Goal: Complete application form: Complete application form

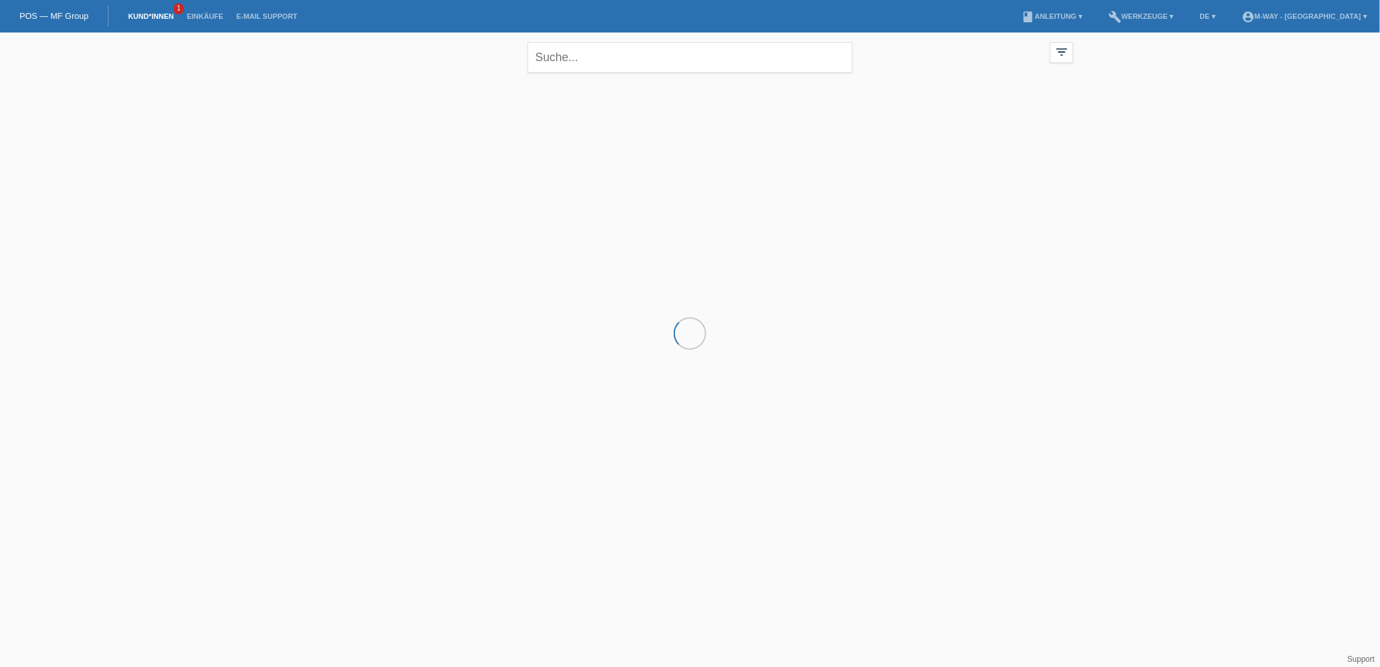
click at [57, 14] on link "POS — MF Group" at bounding box center [53, 16] width 69 height 10
click at [64, 21] on div "POS — MF Group" at bounding box center [54, 15] width 108 height 21
click at [65, 16] on link "POS — MF Group" at bounding box center [53, 16] width 69 height 10
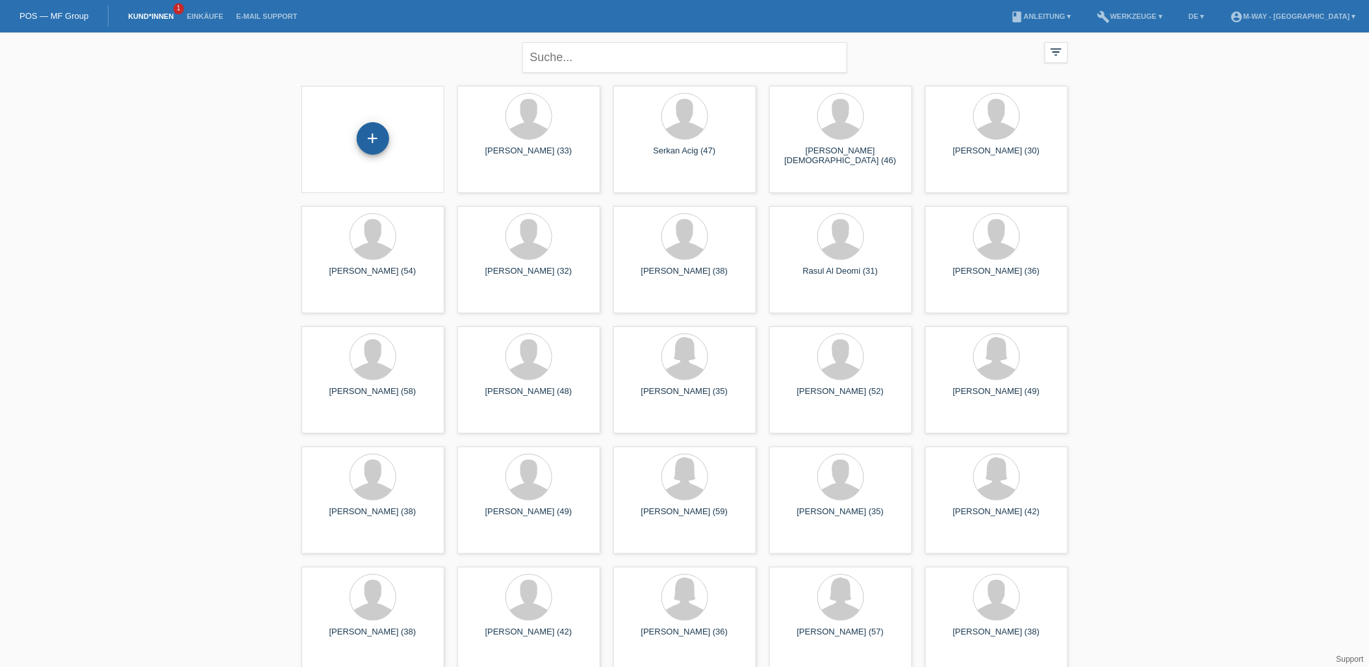
click at [375, 128] on div "+" at bounding box center [373, 138] width 32 height 32
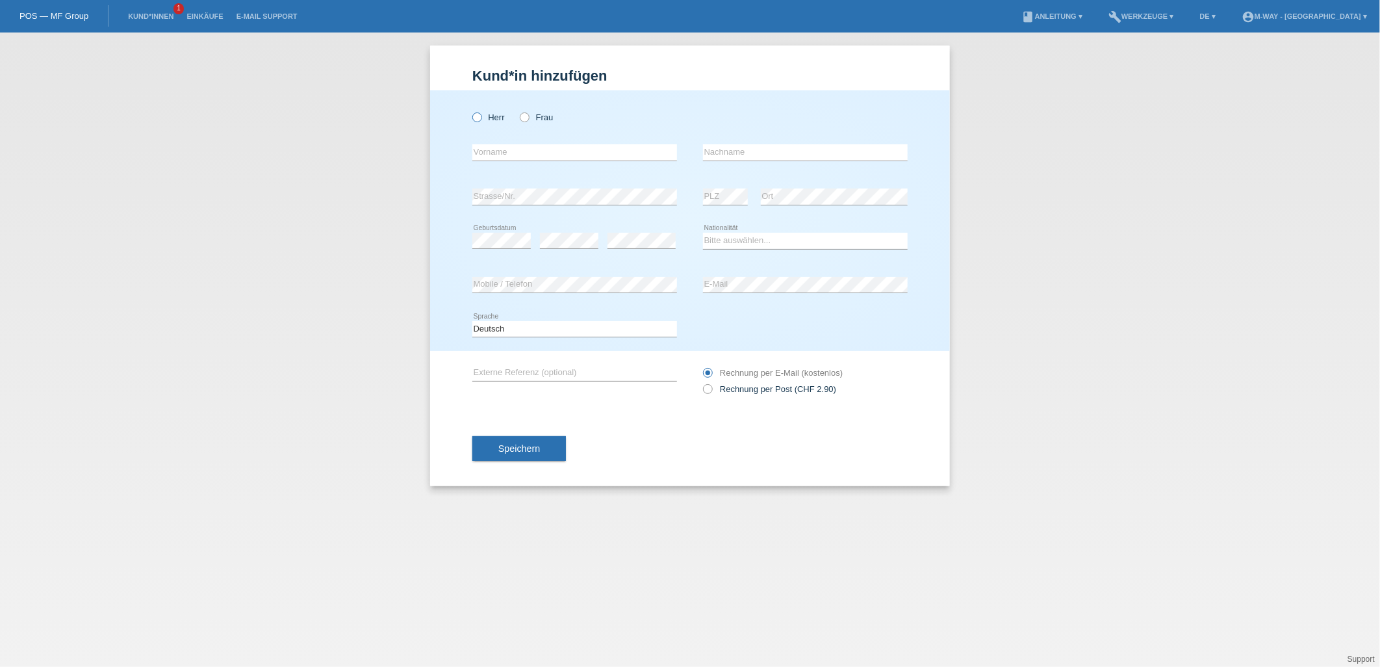
click at [481, 121] on label "Herr" at bounding box center [488, 117] width 32 height 10
click at [481, 121] on input "Herr" at bounding box center [476, 116] width 8 height 8
radio input "true"
click at [522, 147] on input "text" at bounding box center [574, 152] width 205 height 16
type input "Mathuranth"
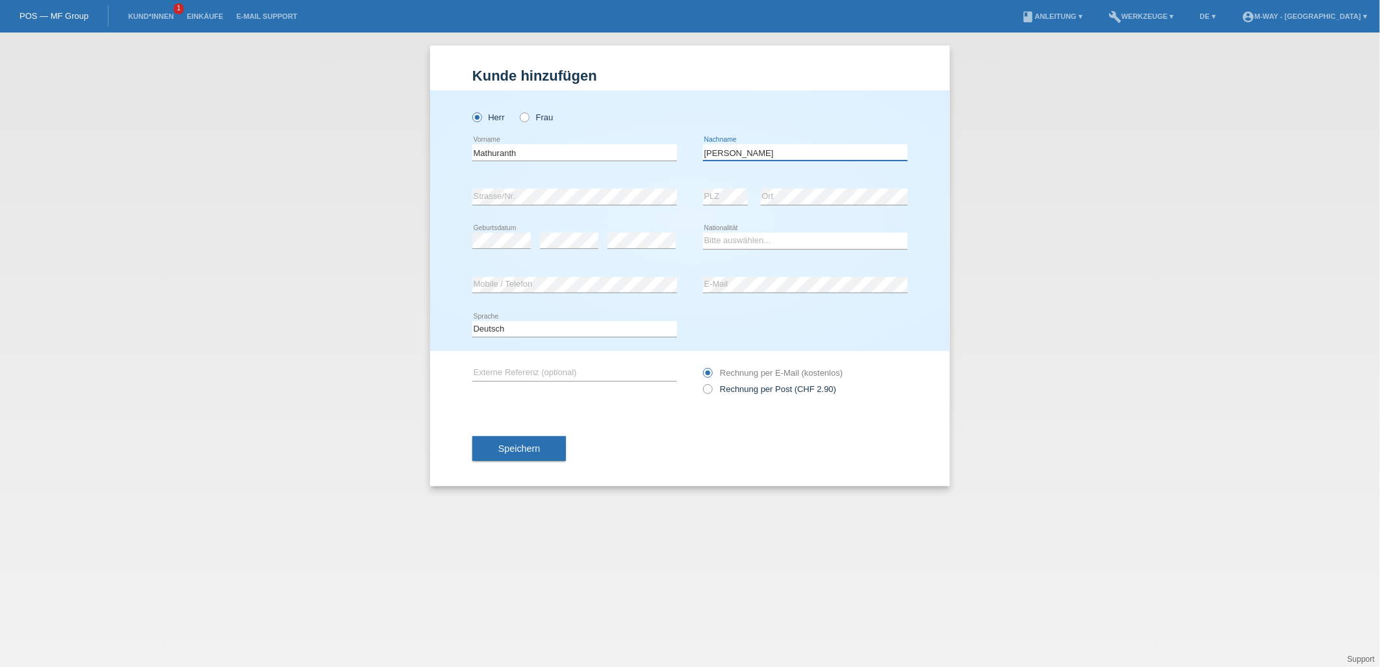
type input "Thangavelu"
click at [485, 252] on div "error Geburtsdatum" at bounding box center [501, 241] width 58 height 44
click at [648, 233] on div "error" at bounding box center [641, 241] width 68 height 44
click at [793, 241] on select "Bitte auswählen... Schweiz Deutschland Liechtenstein Österreich ------------ Af…" at bounding box center [805, 241] width 205 height 16
select select "CH"
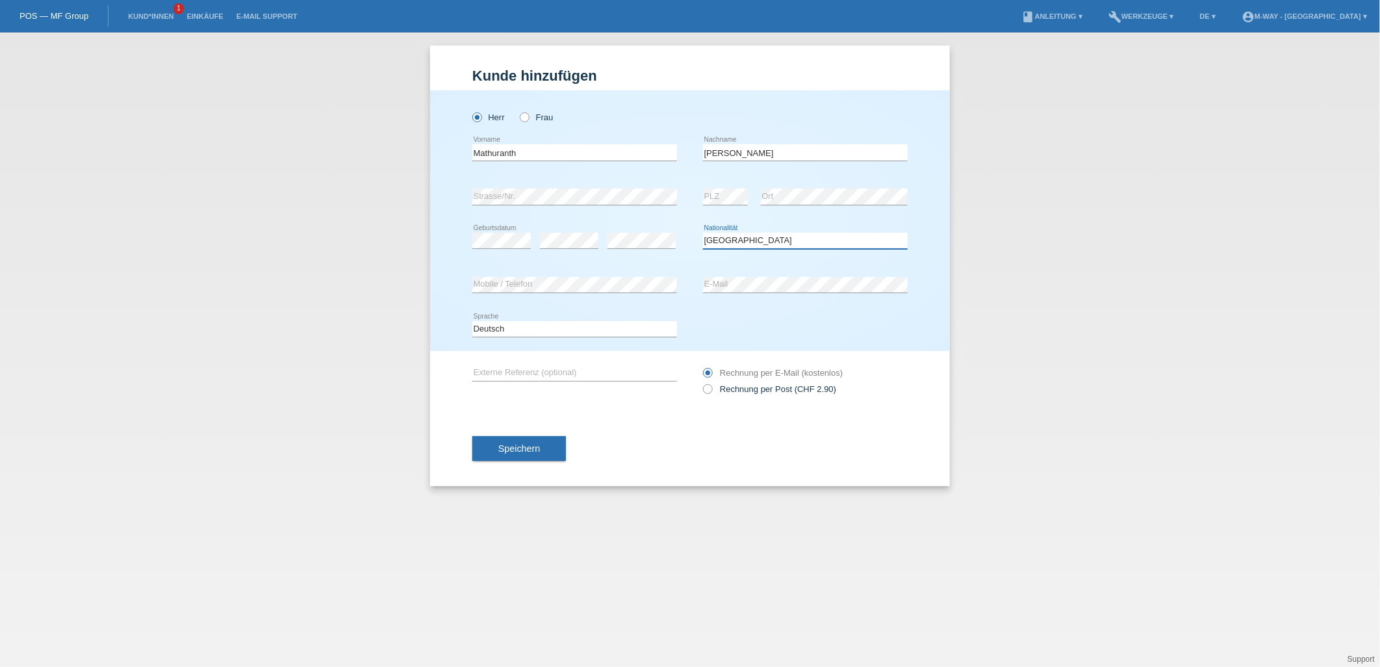
click at [703, 233] on select "Bitte auswählen... Schweiz Deutschland Liechtenstein Österreich ------------ Af…" at bounding box center [805, 241] width 205 height 16
click at [518, 110] on icon at bounding box center [518, 110] width 0 height 0
click at [524, 115] on input "Frau" at bounding box center [524, 116] width 8 height 8
radio input "true"
drag, startPoint x: 511, startPoint y: 152, endPoint x: 457, endPoint y: 150, distance: 54.6
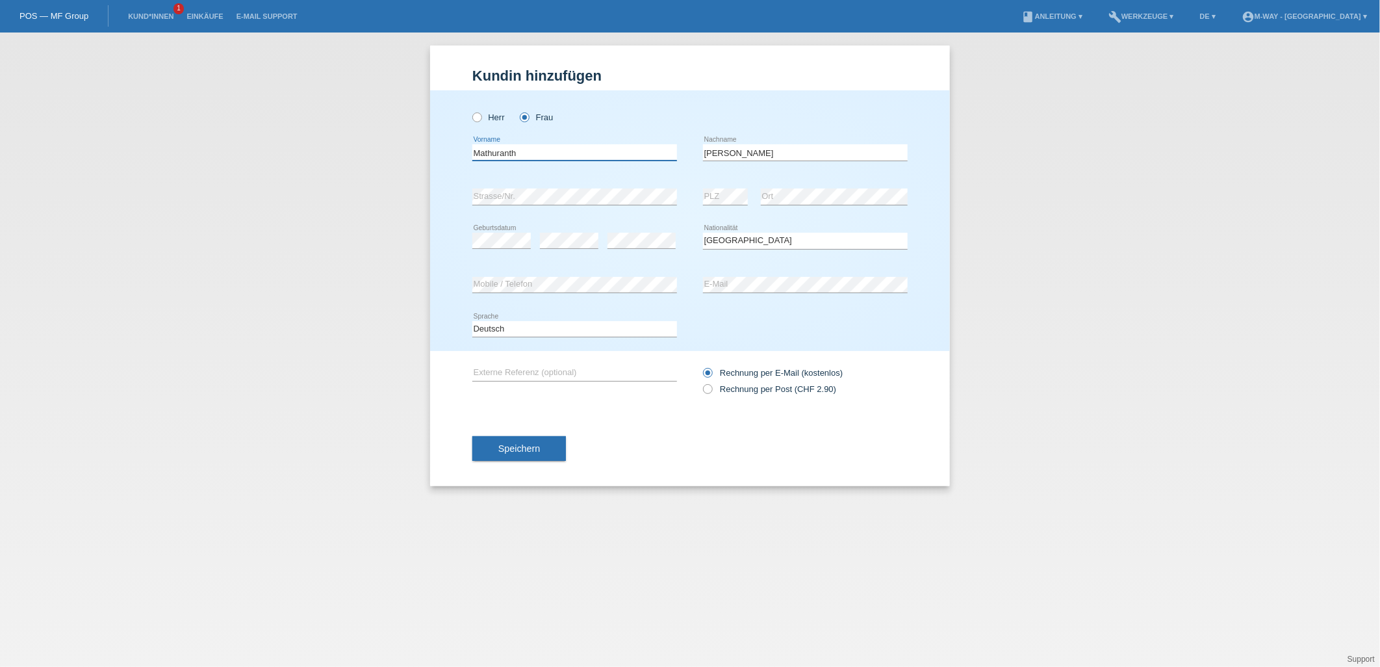
click at [457, 150] on div "Herr Frau Mathuranth error Vorname C" at bounding box center [690, 220] width 520 height 261
click at [499, 151] on input "Mathuranth" at bounding box center [574, 152] width 205 height 16
type input "Sowmeya"
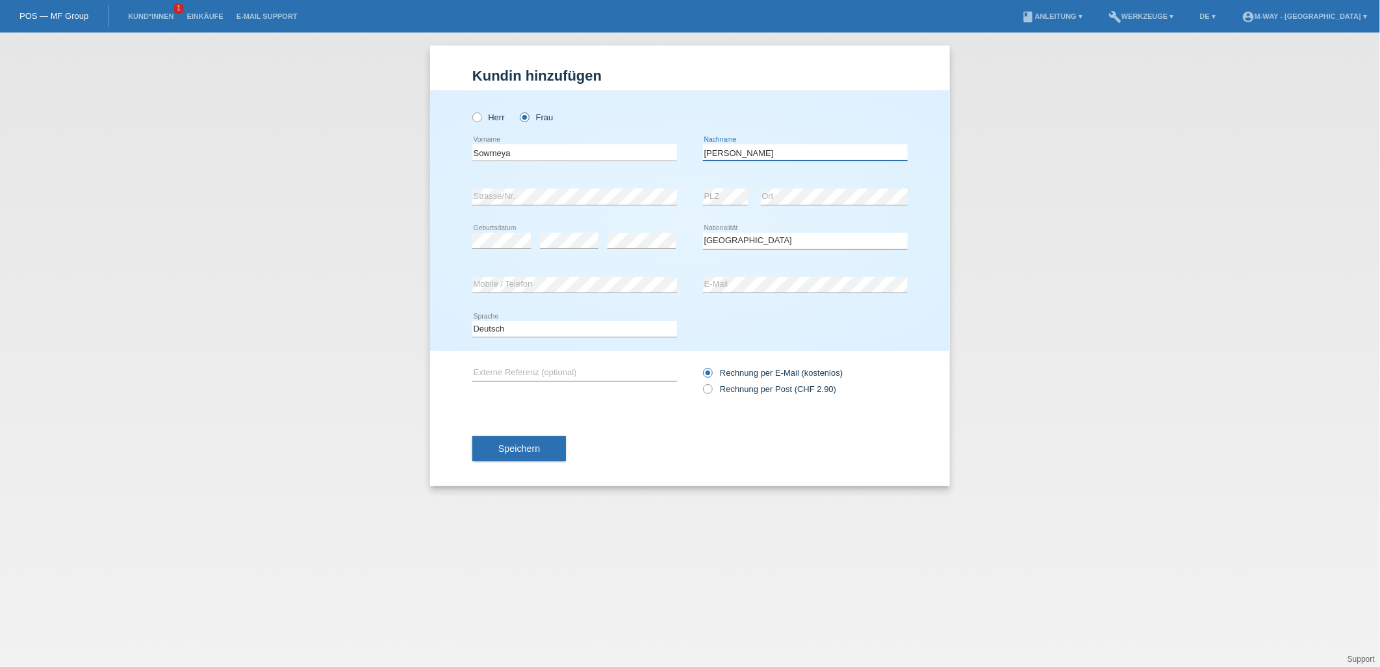
type input "Sivayoganathan"
click at [536, 451] on span "Speichern" at bounding box center [519, 448] width 42 height 10
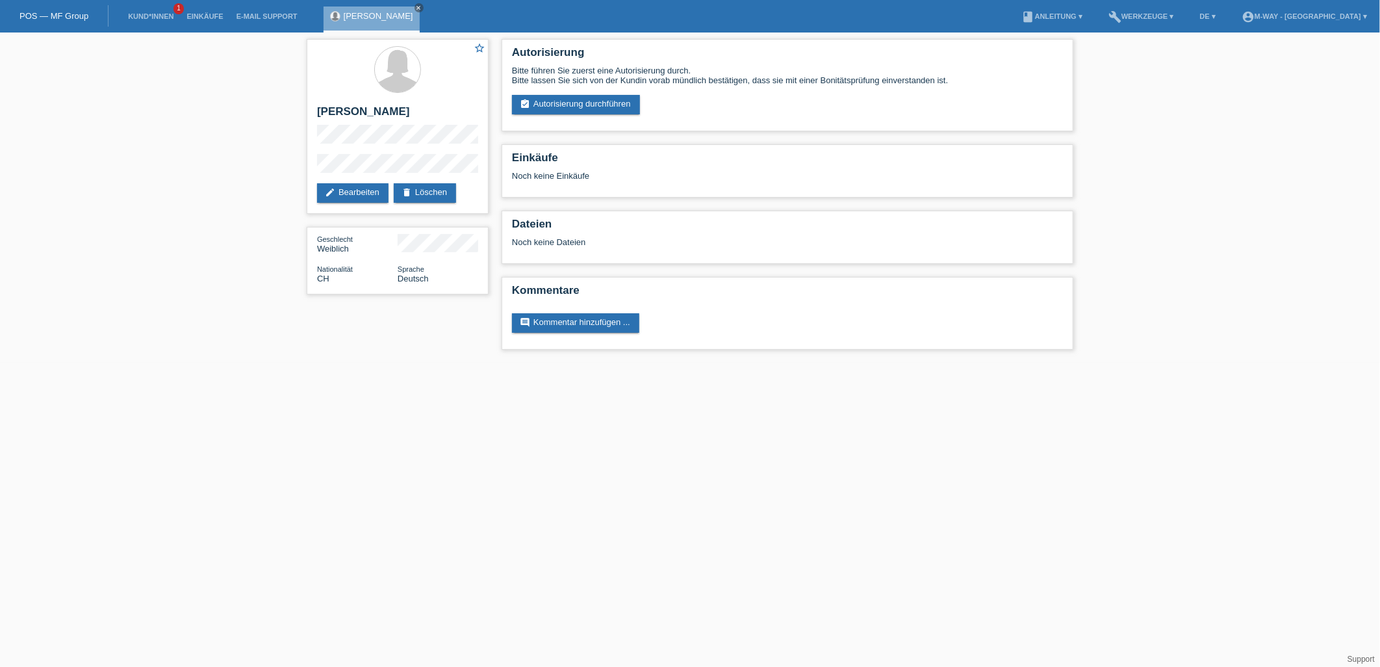
click at [708, 363] on html "POS — MF Group Kund*innen 1 Einkäufe E-Mail Support [PERSON_NAME] close" at bounding box center [690, 181] width 1380 height 363
click at [358, 184] on link "edit Bearbeiten" at bounding box center [352, 192] width 71 height 19
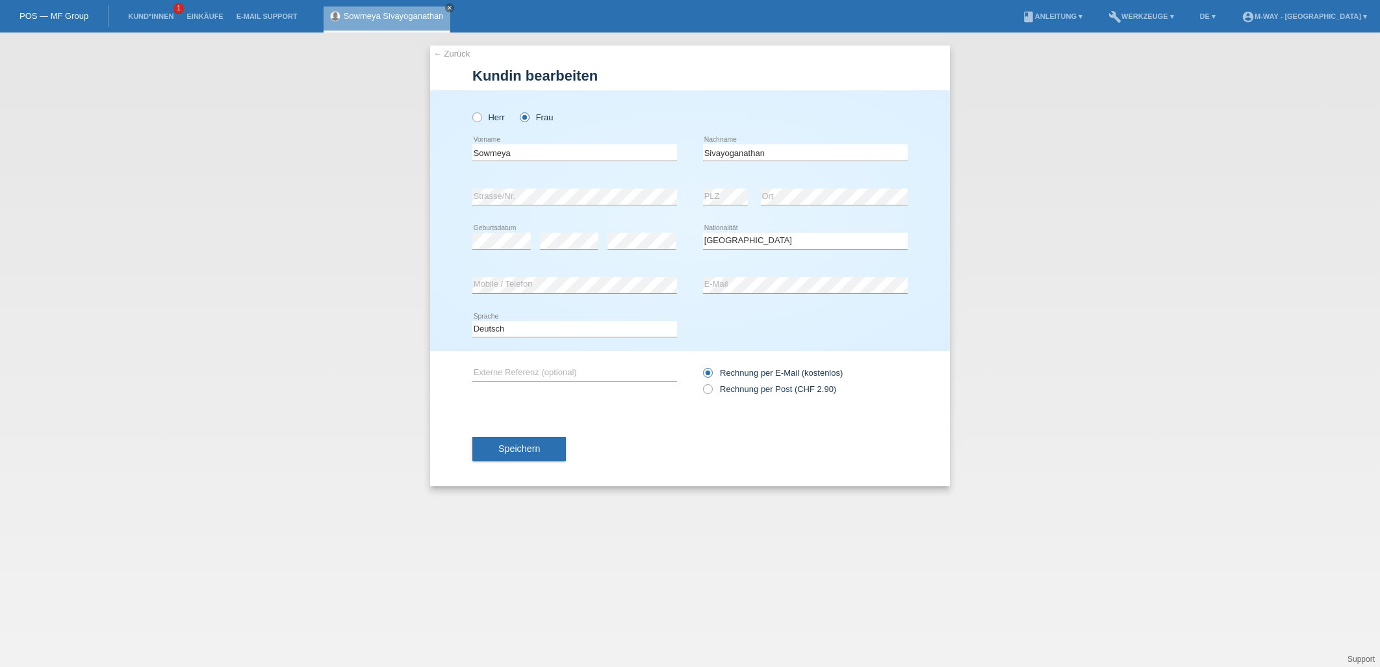
select select "CH"
click at [680, 271] on div "error Mobile / Telefon error E-Mail" at bounding box center [689, 285] width 435 height 44
click at [524, 447] on span "Speichern" at bounding box center [519, 448] width 42 height 10
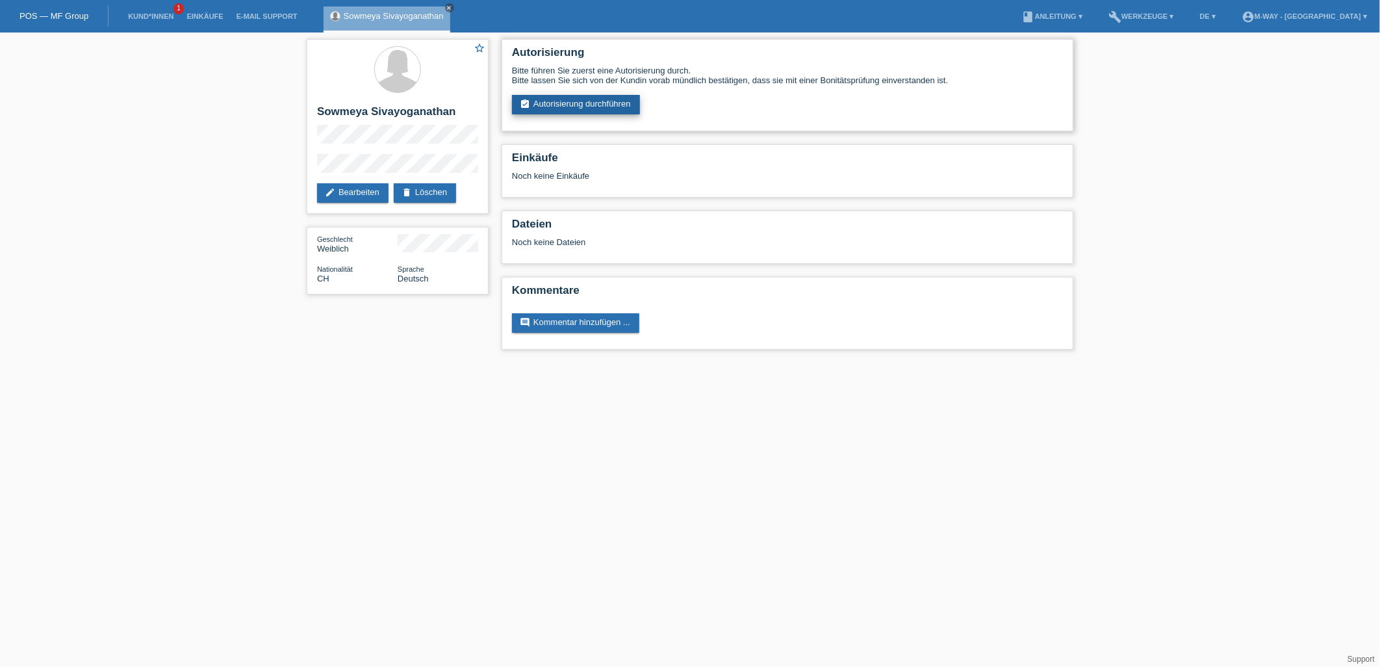
click at [585, 106] on link "assignment_turned_in Autorisierung durchführen" at bounding box center [576, 104] width 128 height 19
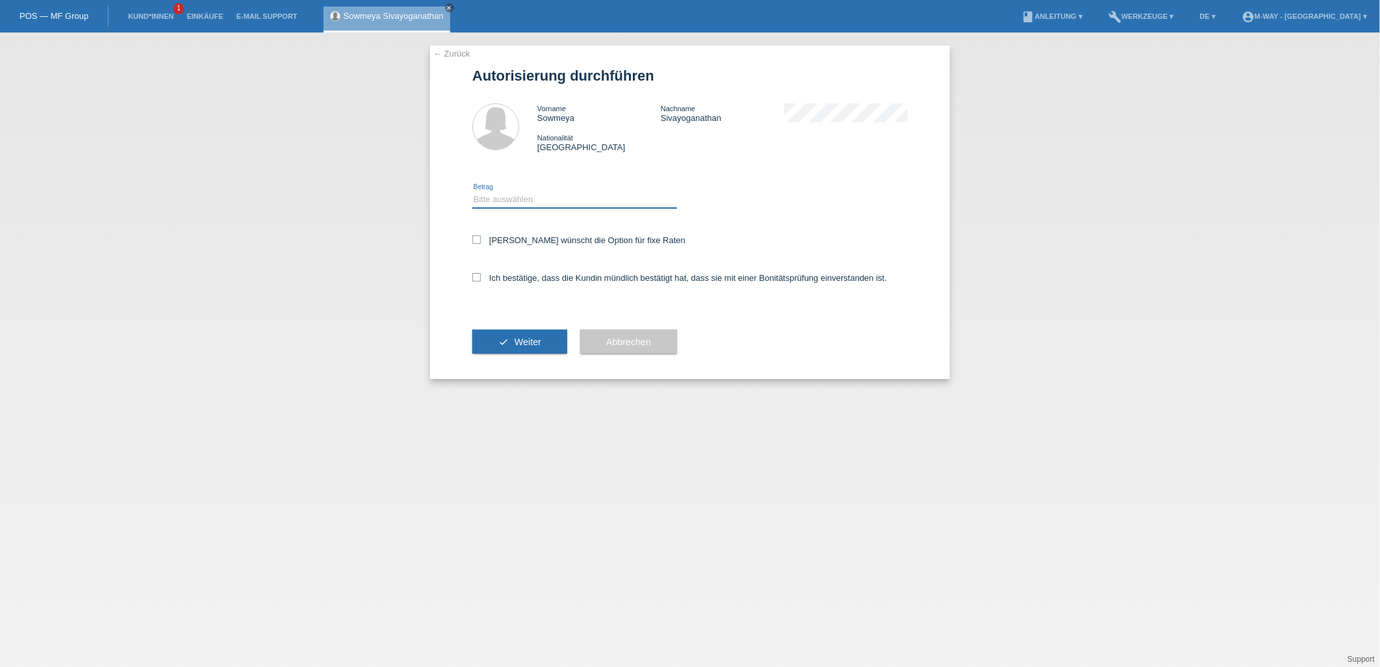
click at [583, 204] on select "Bitte auswählen CHF 1.00 - CHF 499.00 CHF 500.00 - CHF 1'999.00 CHF 2'000.00 - …" at bounding box center [574, 200] width 205 height 16
select select "3"
click at [472, 192] on select "Bitte auswählen CHF 1.00 - CHF 499.00 CHF 500.00 - CHF 1'999.00 CHF 2'000.00 - …" at bounding box center [574, 200] width 205 height 16
click at [503, 236] on label "Kundin wünscht die Option für fixe Raten" at bounding box center [578, 240] width 213 height 10
click at [481, 236] on input "Kundin wünscht die Option für fixe Raten" at bounding box center [476, 239] width 8 height 8
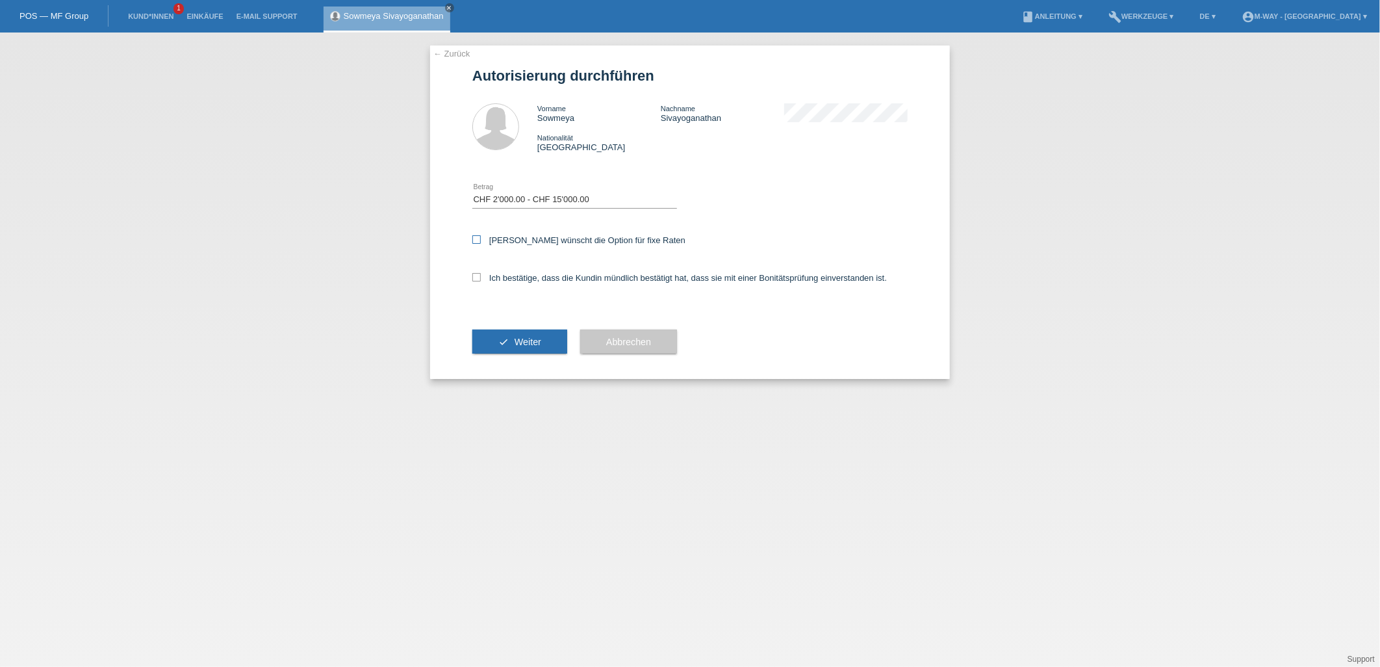
checkbox input "true"
click at [496, 273] on label "Ich bestätige, dass die Kundin mündlich bestätigt hat, dass sie mit einer Bonit…" at bounding box center [679, 278] width 414 height 10
click at [481, 273] on input "Ich bestätige, dass die Kundin mündlich bestätigt hat, dass sie mit einer Bonit…" at bounding box center [476, 277] width 8 height 8
checkbox input "true"
click at [526, 341] on span "Weiter" at bounding box center [528, 342] width 27 height 10
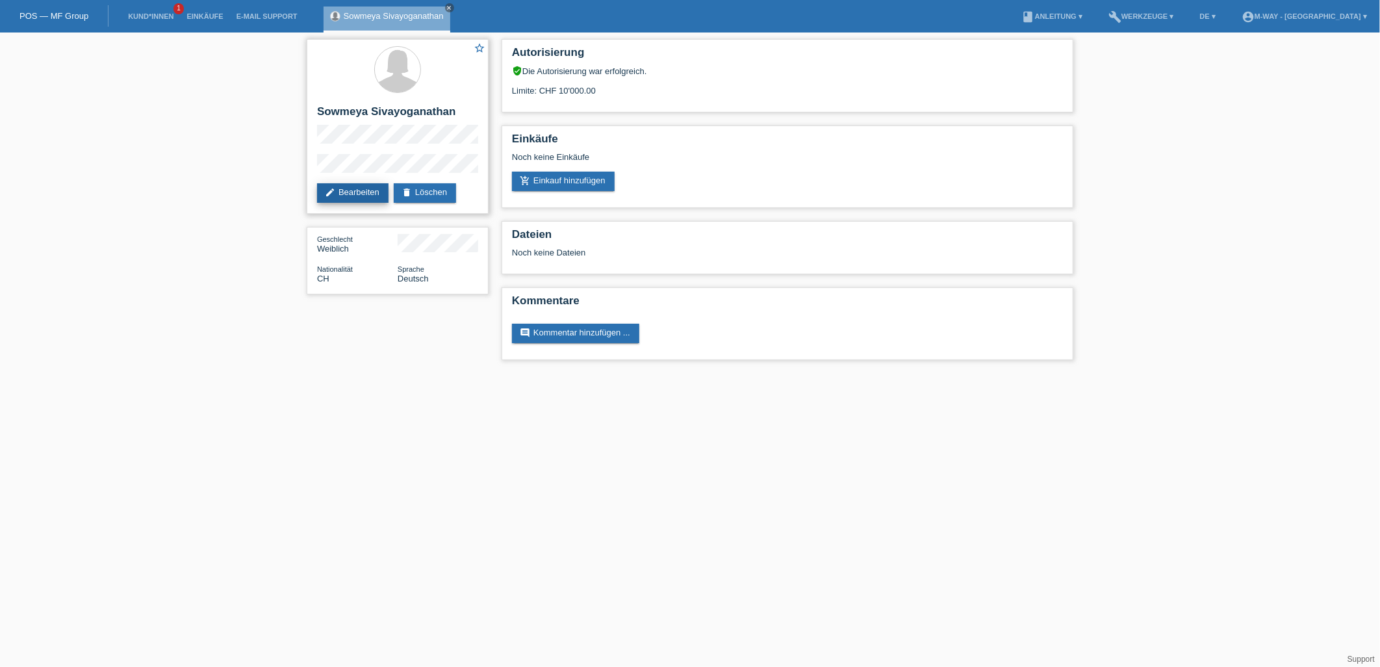
click at [356, 192] on link "edit Bearbeiten" at bounding box center [352, 192] width 71 height 19
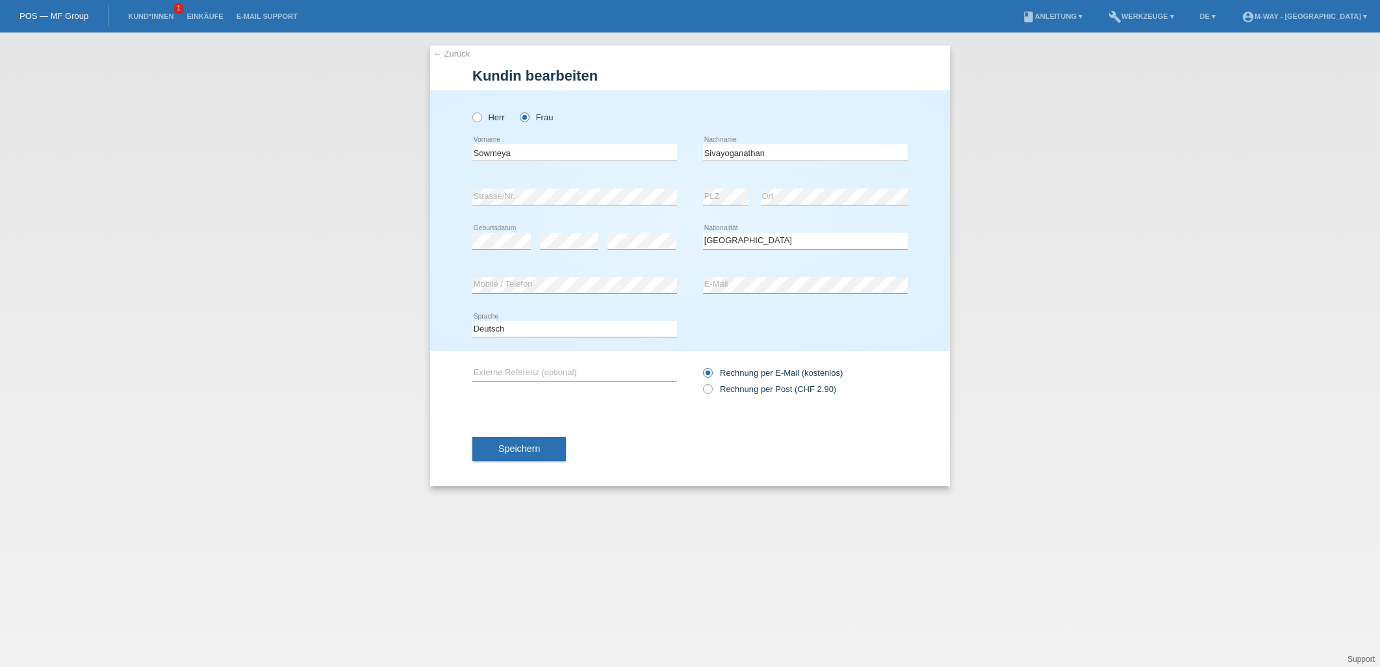
select select "CH"
